Goal: Information Seeking & Learning: Learn about a topic

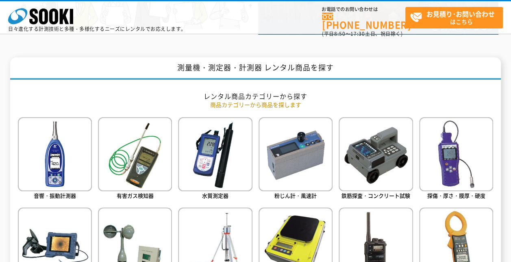
scroll to position [325, 0]
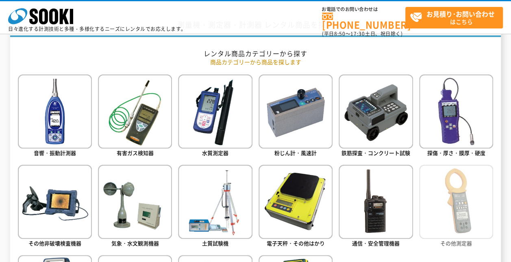
click at [450, 211] on img at bounding box center [456, 202] width 74 height 74
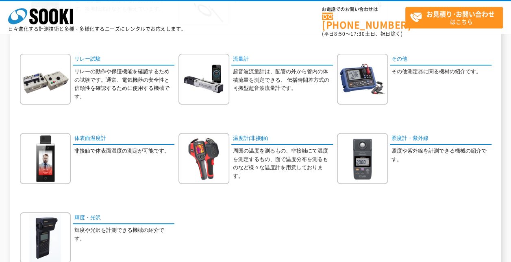
scroll to position [406, 0]
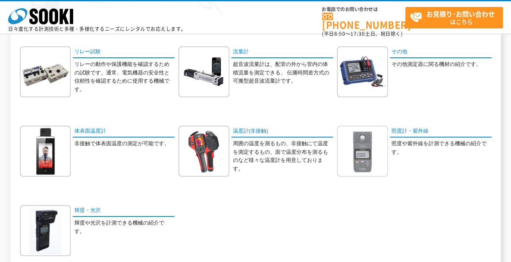
click at [368, 138] on img at bounding box center [362, 151] width 51 height 51
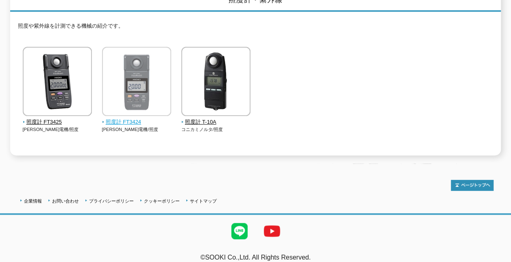
scroll to position [122, 0]
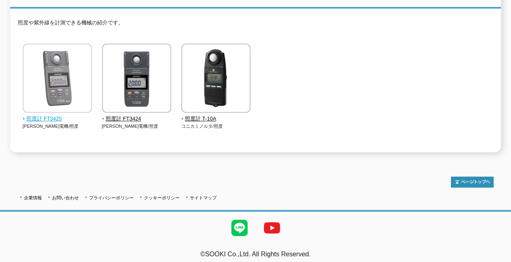
click at [48, 115] on span "照度計 FT3425" at bounding box center [57, 119] width 69 height 9
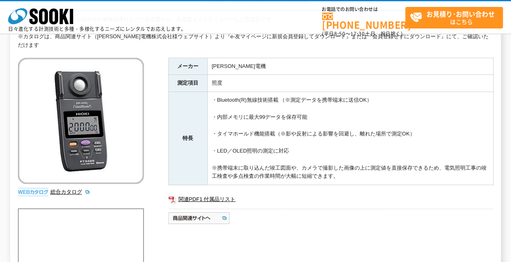
scroll to position [122, 0]
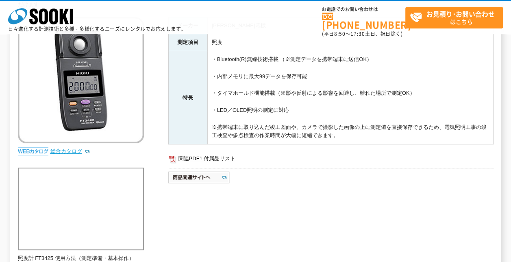
click at [63, 148] on link "総合カタログ" at bounding box center [70, 151] width 40 height 6
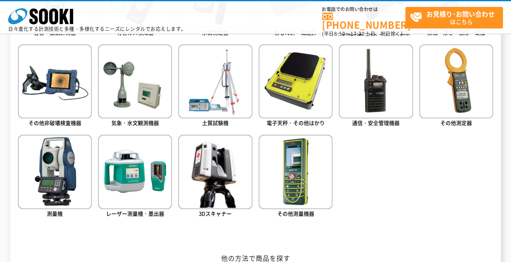
scroll to position [447, 0]
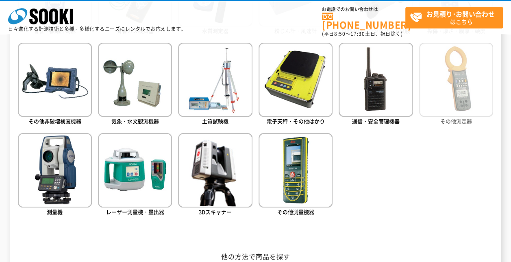
click at [460, 86] on img at bounding box center [456, 80] width 74 height 74
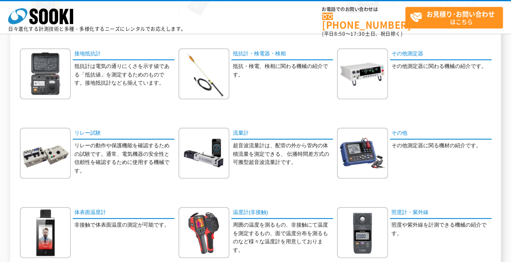
scroll to position [447, 0]
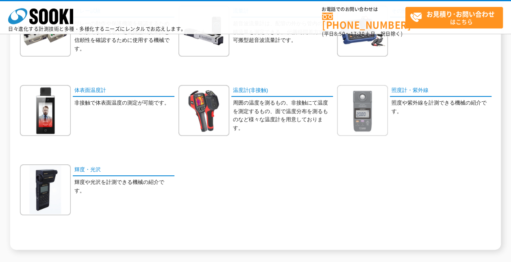
click at [367, 105] on img at bounding box center [362, 110] width 51 height 51
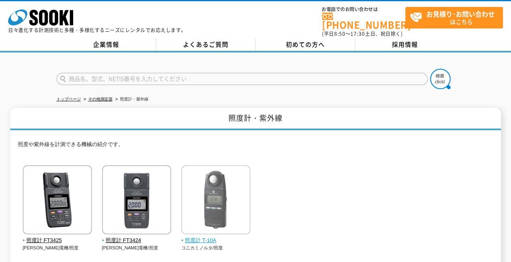
click at [207, 236] on span "照度計 T-10A" at bounding box center [215, 240] width 69 height 9
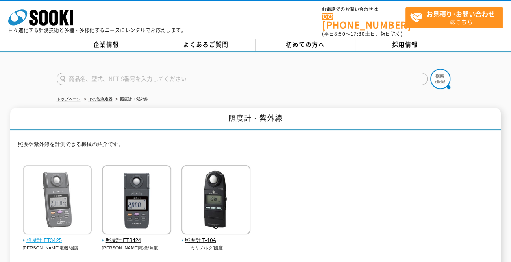
click at [58, 201] on img at bounding box center [57, 200] width 69 height 71
